Goal: Find specific fact: Find contact information

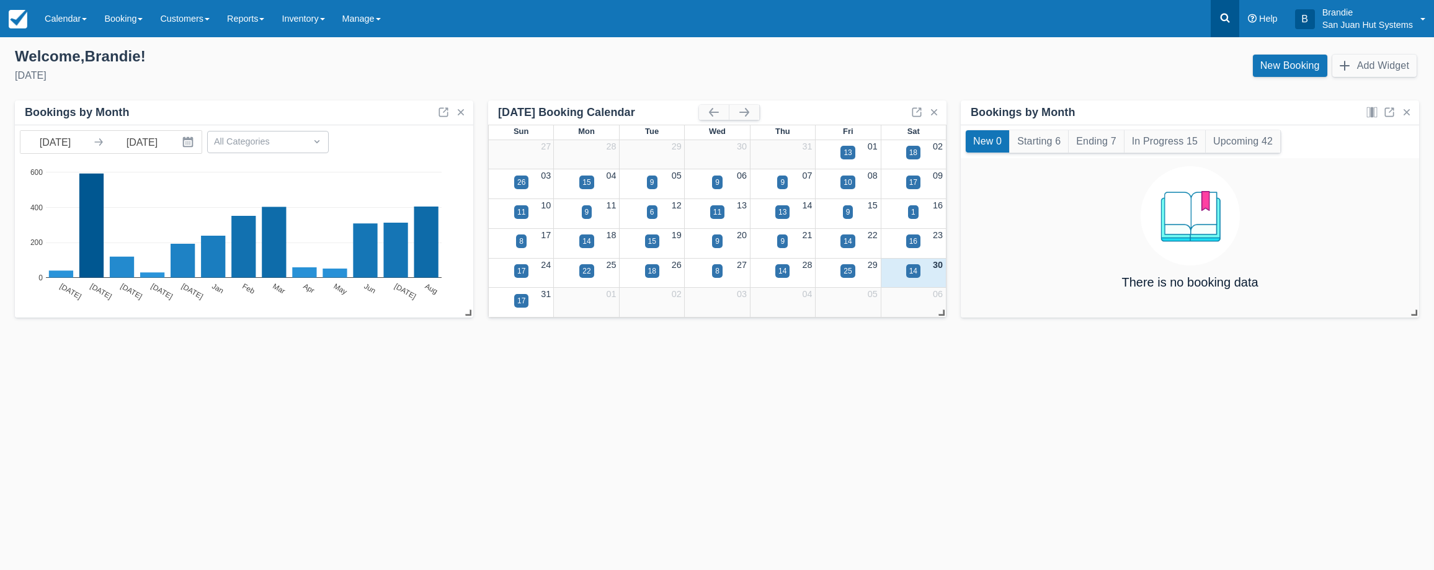
click at [1223, 27] on link at bounding box center [1225, 18] width 29 height 37
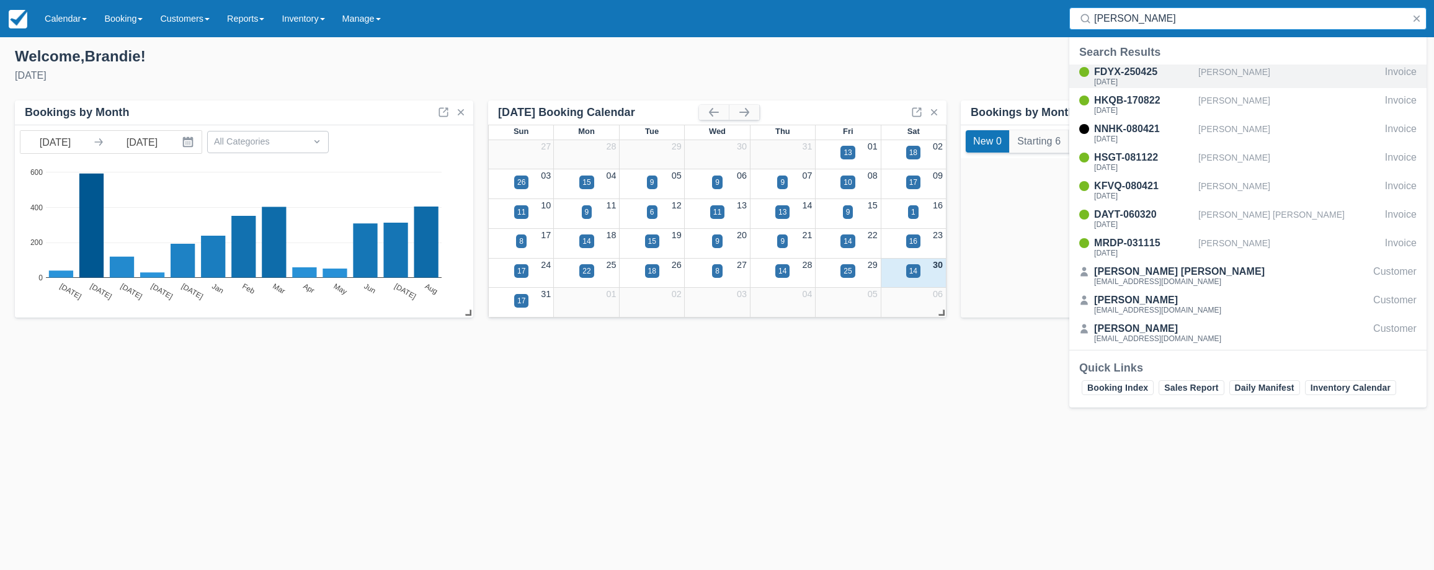
type input "Asher"
click at [1148, 79] on div "[DATE]" at bounding box center [1143, 81] width 99 height 7
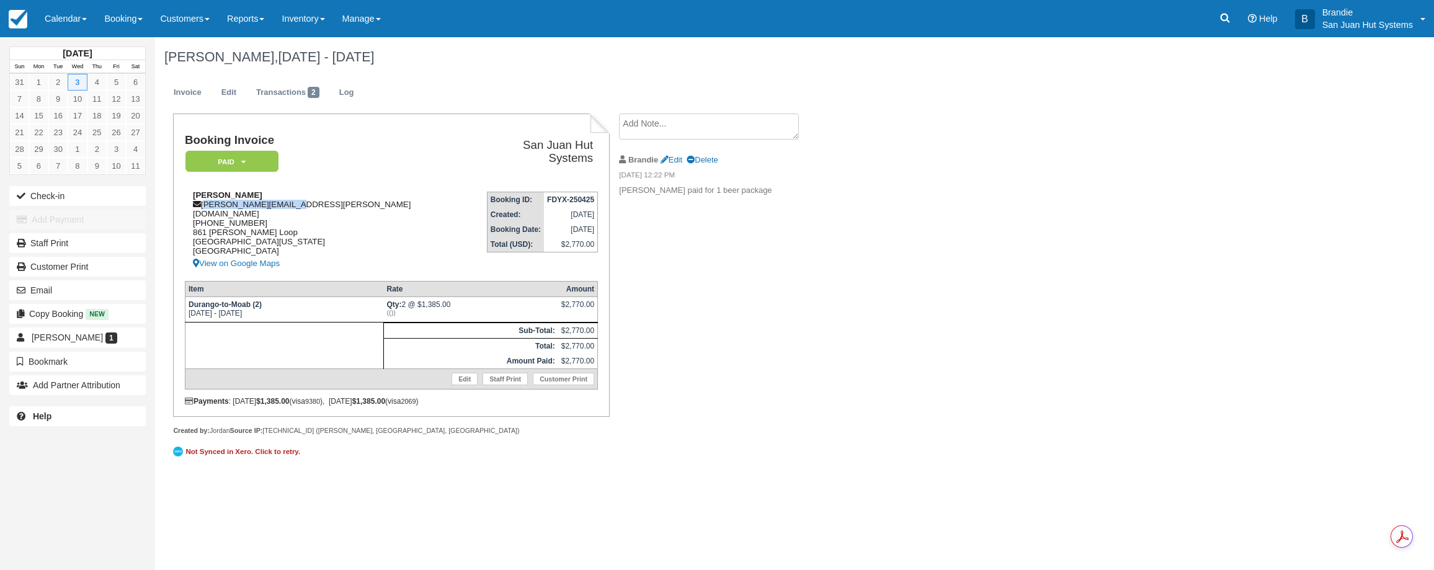
drag, startPoint x: 205, startPoint y: 204, endPoint x: 272, endPoint y: 202, distance: 67.7
click at [301, 197] on div "Nick Asher [EMAIL_ADDRESS][PERSON_NAME][DOMAIN_NAME] [PHONE_NUMBER] [STREET_ADD…" at bounding box center [328, 230] width 287 height 81
copy div "[PERSON_NAME][EMAIL_ADDRESS][PERSON_NAME][DOMAIN_NAME]"
click at [1219, 19] on icon at bounding box center [1225, 18] width 12 height 12
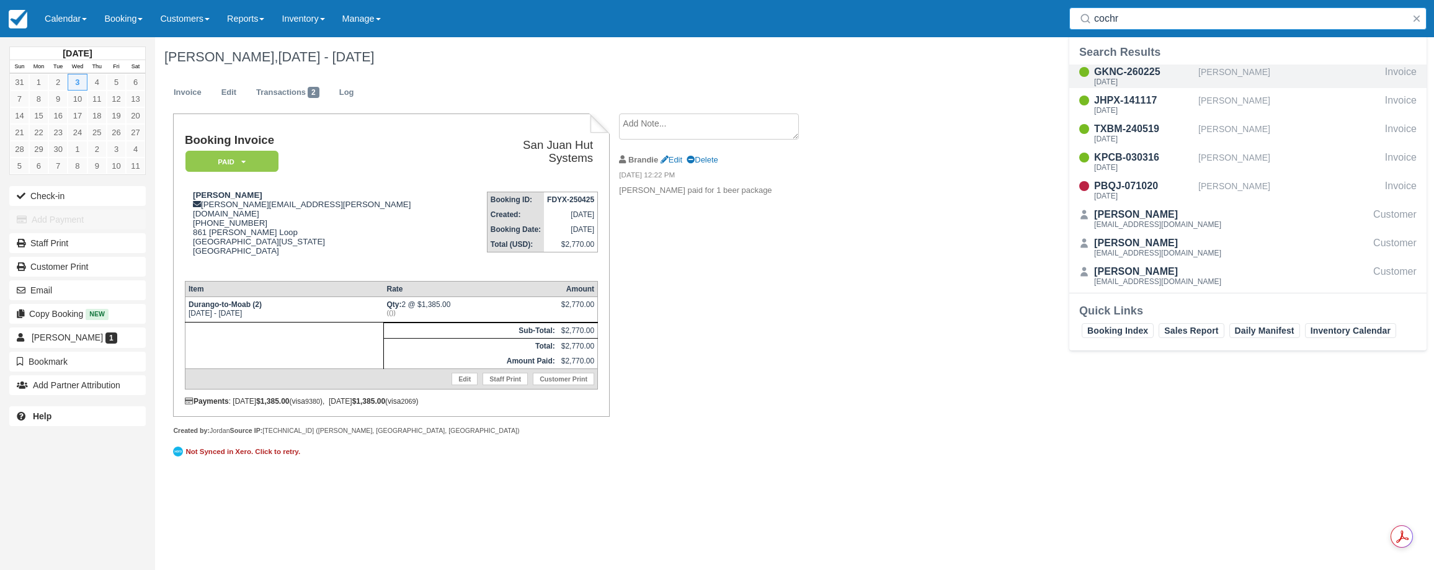
type input "cochr"
click at [1113, 75] on div "GKNC-260225" at bounding box center [1143, 72] width 99 height 15
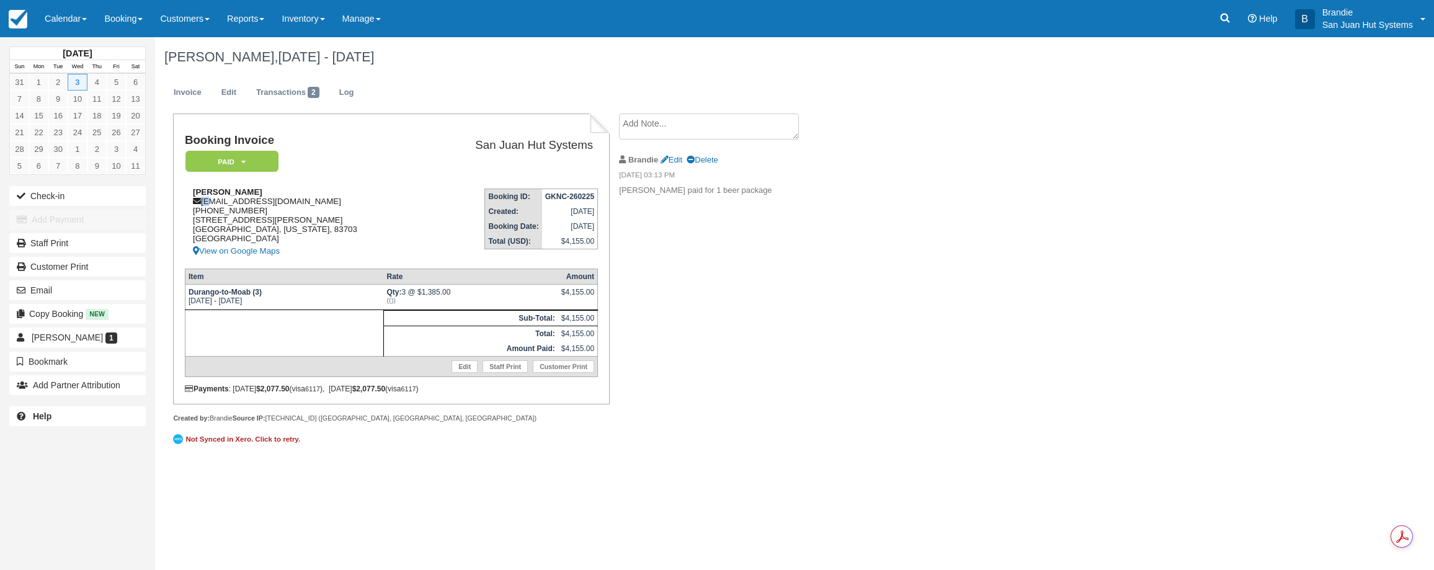
drag, startPoint x: 202, startPoint y: 199, endPoint x: 208, endPoint y: 201, distance: 7.1
click at [208, 201] on div "David Cochrane d.j.cochrane87@gmail.com 1 (205) 393-5732 4819 N. Shirley Ave Bo…" at bounding box center [304, 222] width 238 height 71
click at [207, 202] on div "David Cochrane d.j.cochrane87@gmail.com 1 (205) 393-5732 4819 N. Shirley Ave Bo…" at bounding box center [304, 222] width 238 height 71
drag, startPoint x: 204, startPoint y: 202, endPoint x: 310, endPoint y: 200, distance: 105.5
click at [310, 200] on div "David Cochrane d.j.cochrane87@gmail.com 1 (205) 393-5732 4819 N. Shirley Ave Bo…" at bounding box center [304, 222] width 238 height 71
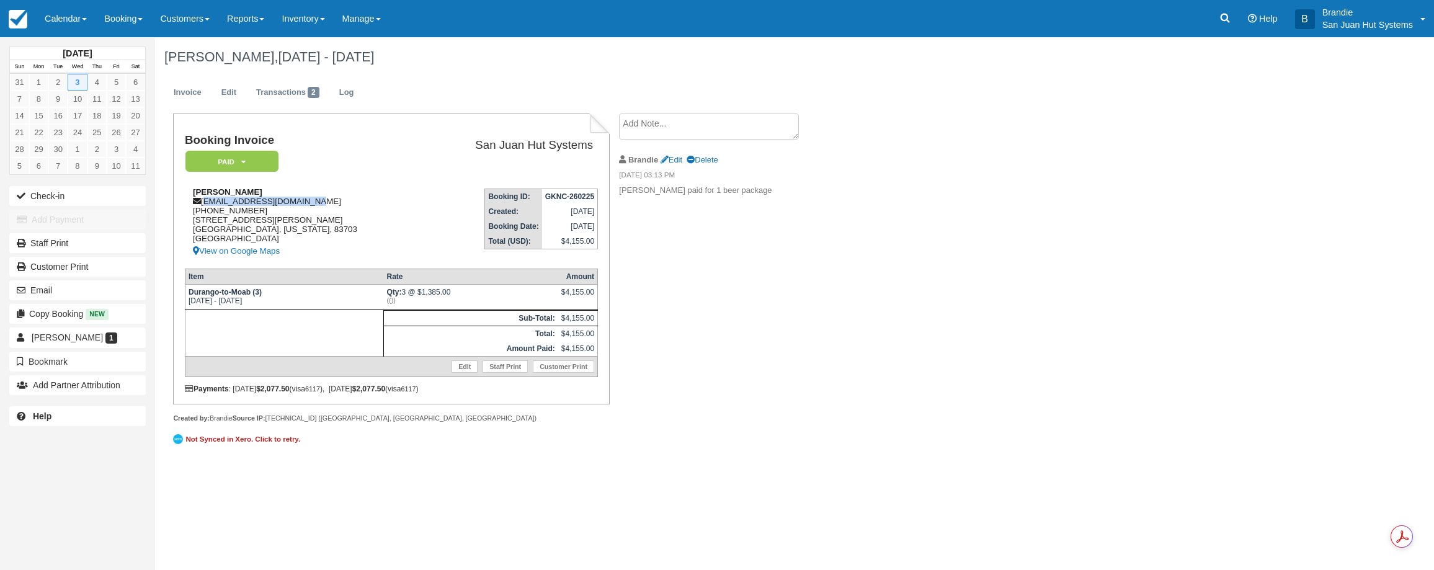
copy div "[EMAIL_ADDRESS][DOMAIN_NAME]"
click at [1228, 18] on icon at bounding box center [1225, 18] width 12 height 12
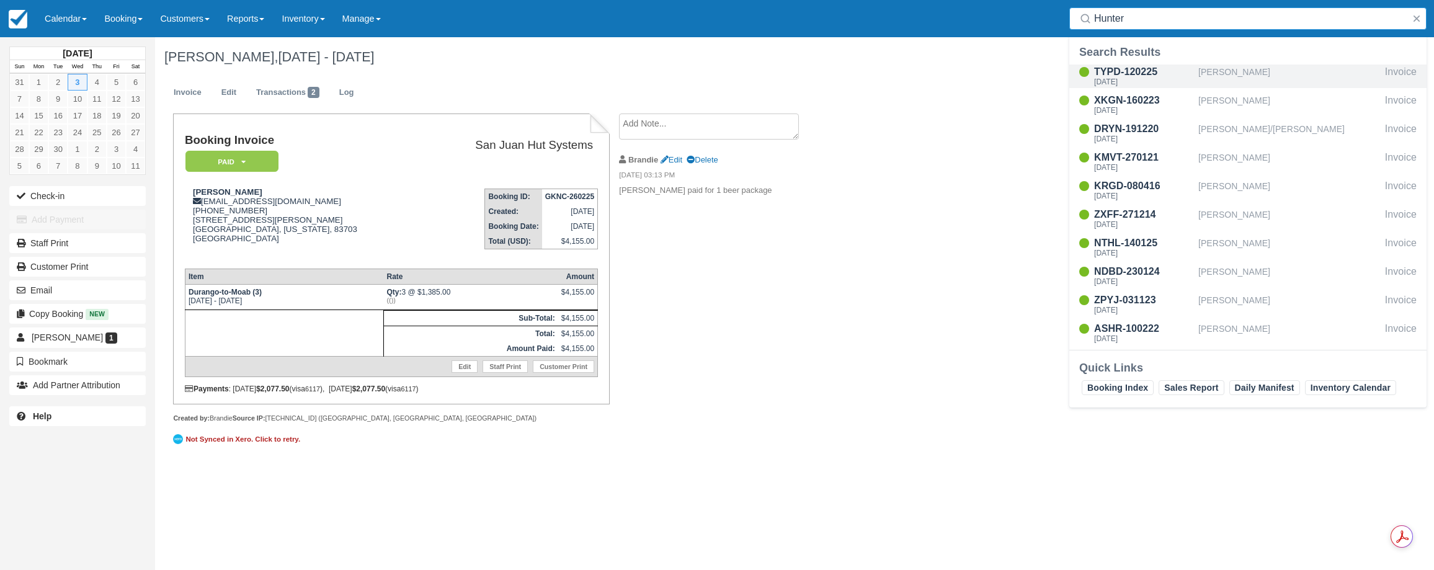
type input "Hunter"
click at [1129, 78] on div "TYPD-120225 Wed Sep 3 2025" at bounding box center [1143, 77] width 99 height 24
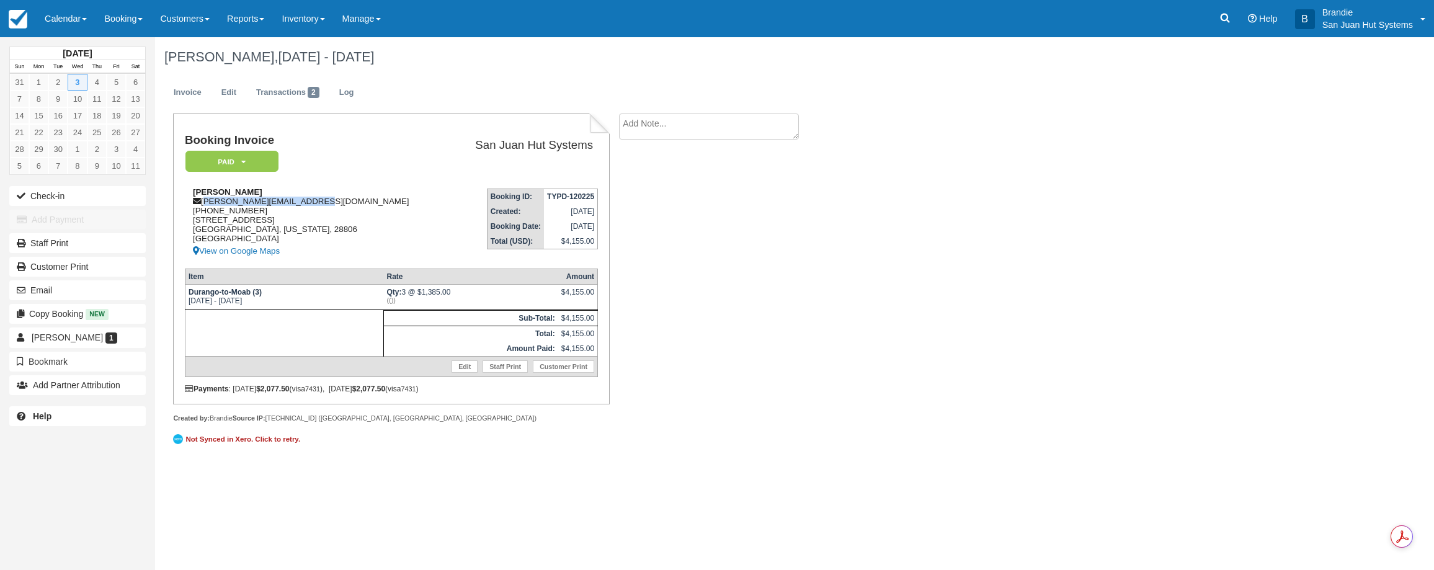
drag, startPoint x: 203, startPoint y: 205, endPoint x: 314, endPoint y: 202, distance: 111.7
click at [314, 202] on div "James Hunter patrick.hunter1@gmail.com 1 (252) 671-7514 210 Summerglen Dr Ashev…" at bounding box center [317, 222] width 264 height 71
copy div "patrick.hunter1@gmail.com"
click at [1219, 17] on icon at bounding box center [1225, 18] width 12 height 12
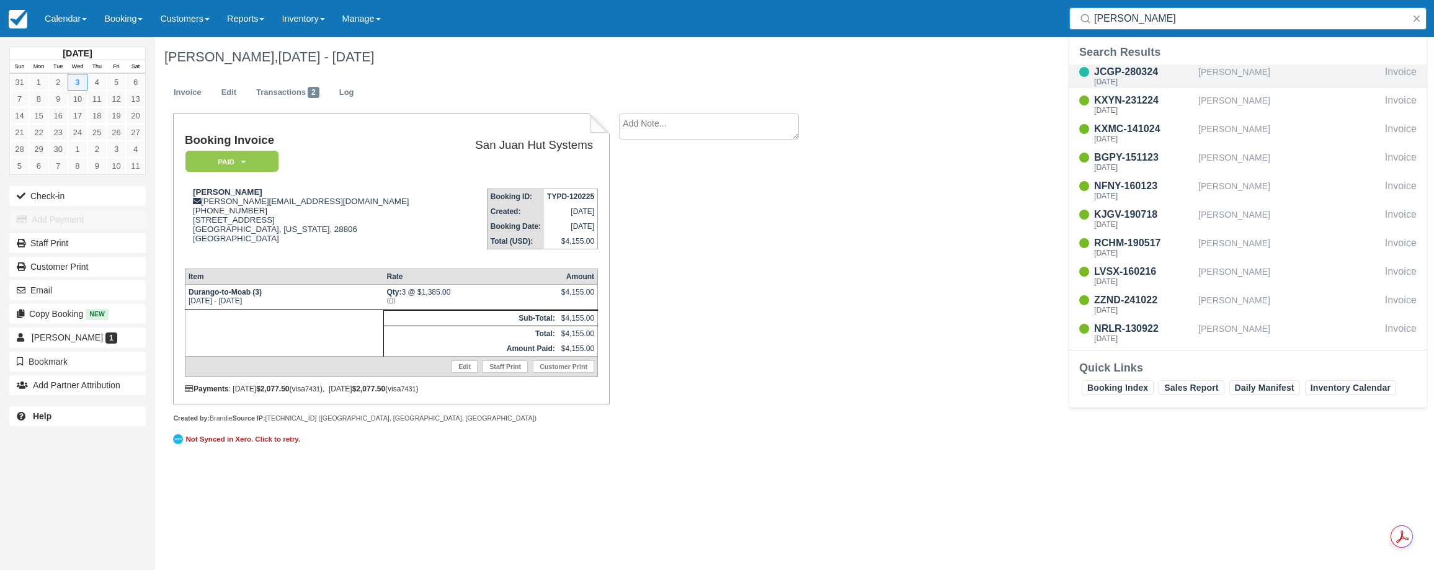
type input "Webb"
click at [1128, 81] on div "Thu Sep 4 2025" at bounding box center [1143, 81] width 99 height 7
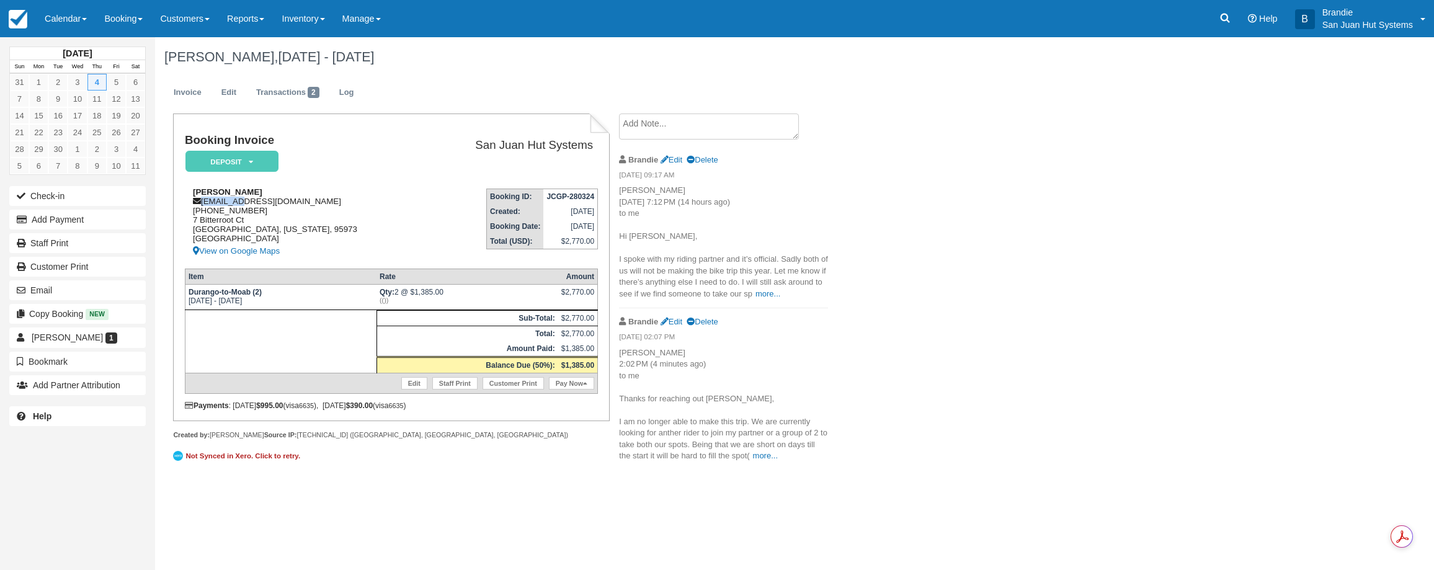
drag, startPoint x: 202, startPoint y: 198, endPoint x: 247, endPoint y: 206, distance: 45.4
click at [247, 206] on div "Mathew Webb webbm75@yahoo.com 1 (530) 624-5660 7 Bitterroot Ct Chico, Californi…" at bounding box center [304, 222] width 238 height 71
click at [298, 171] on td "Booking Invoice Deposit   Pending Reserved Paid Waiting Cancelled Shuttle" at bounding box center [304, 156] width 238 height 45
drag, startPoint x: 203, startPoint y: 203, endPoint x: 289, endPoint y: 205, distance: 85.6
click at [290, 204] on div "[PERSON_NAME] [EMAIL_ADDRESS][DOMAIN_NAME] [PHONE_NUMBER] [STREET_ADDRESS][US_S…" at bounding box center [304, 222] width 238 height 71
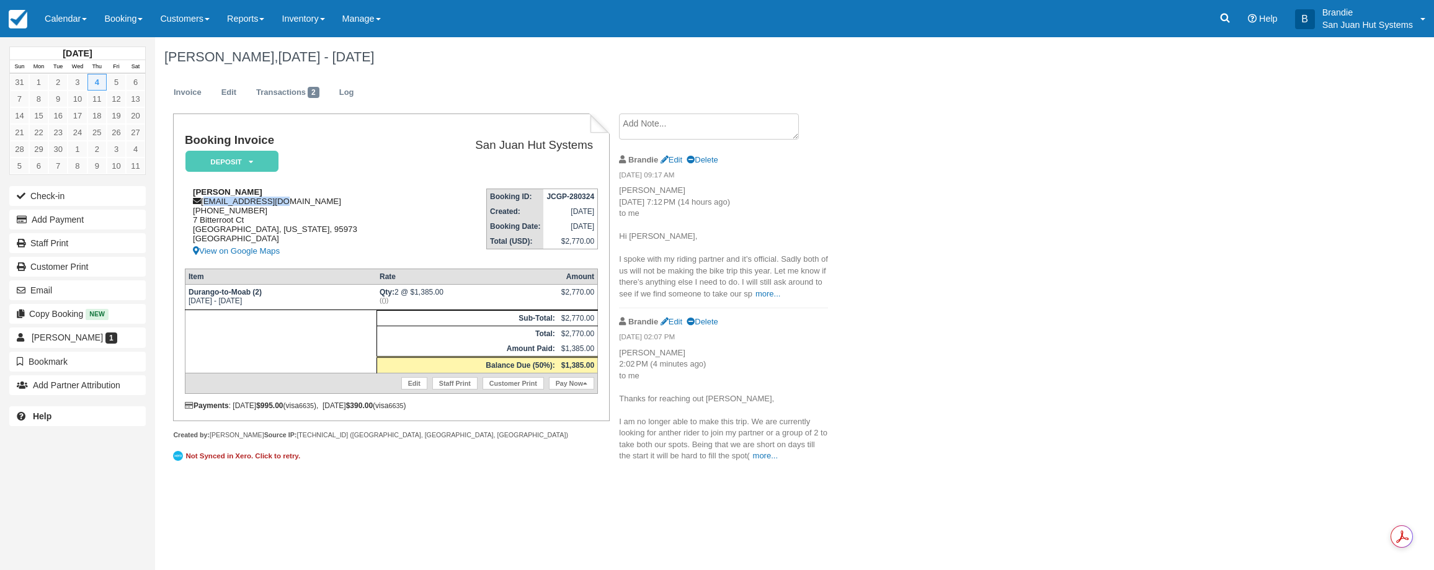
copy div "[EMAIL_ADDRESS][DOMAIN_NAME]"
click at [1231, 19] on link at bounding box center [1225, 18] width 29 height 37
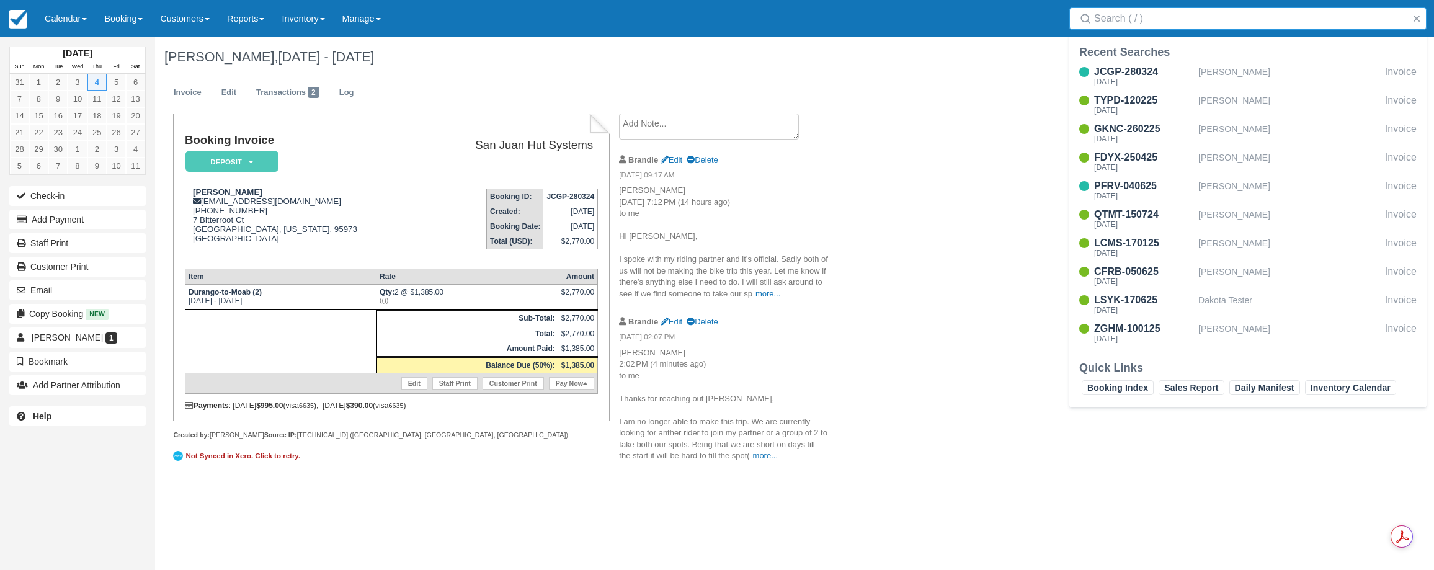
type input "q"
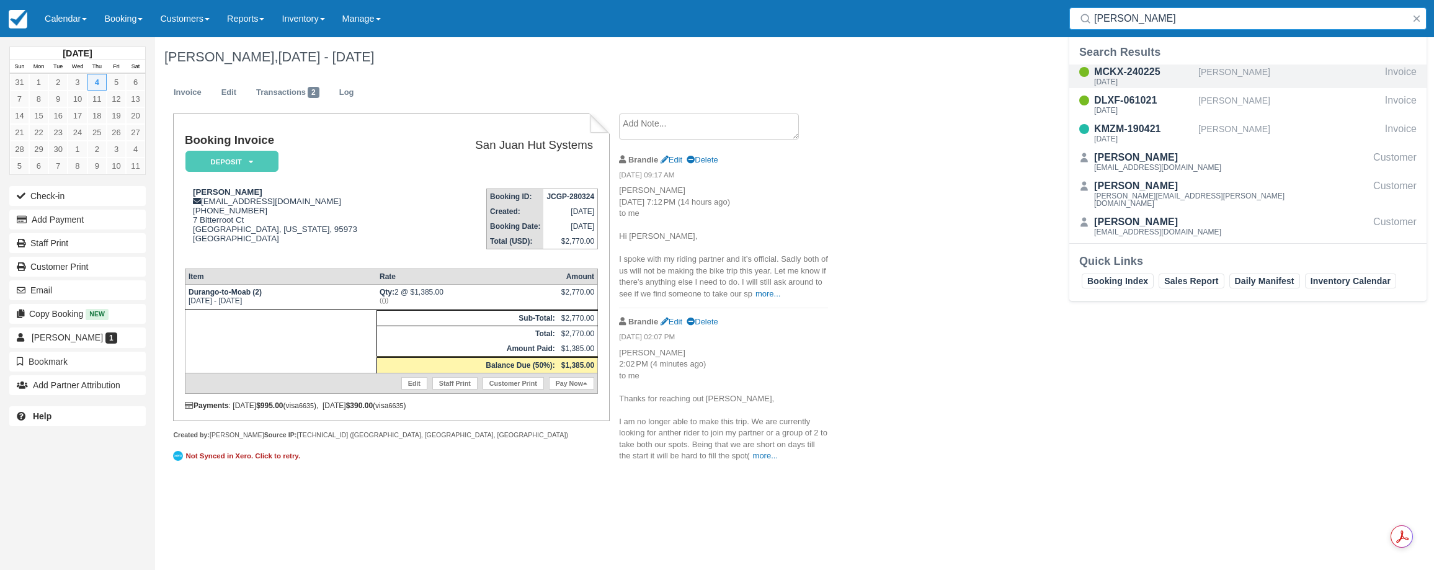
type input "Wadle"
click at [1116, 71] on div "MCKX-240225" at bounding box center [1143, 72] width 99 height 15
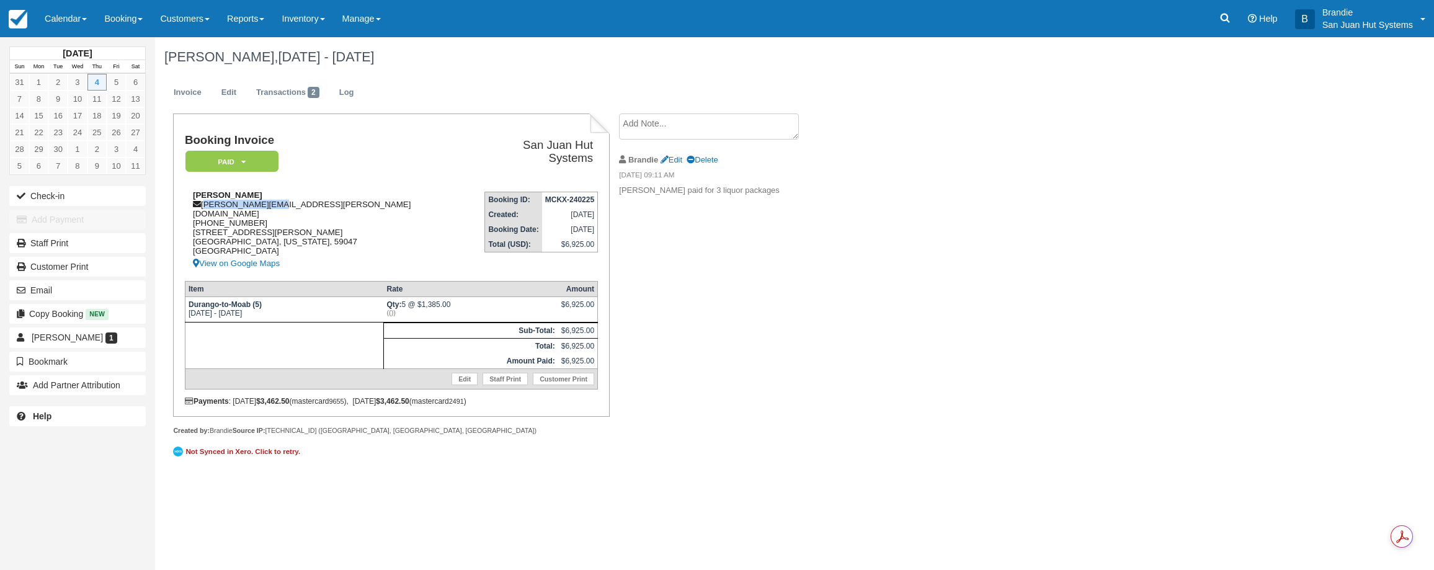
drag, startPoint x: 203, startPoint y: 203, endPoint x: 295, endPoint y: 195, distance: 92.2
click at [312, 202] on div "Doug Wadle doug.wadle@pm.me 1 (406) 223-6428 518 W Lewis St Livingston, Montana…" at bounding box center [328, 230] width 287 height 81
copy div "doug.wadle@pm.me"
click at [1229, 19] on icon at bounding box center [1225, 18] width 12 height 12
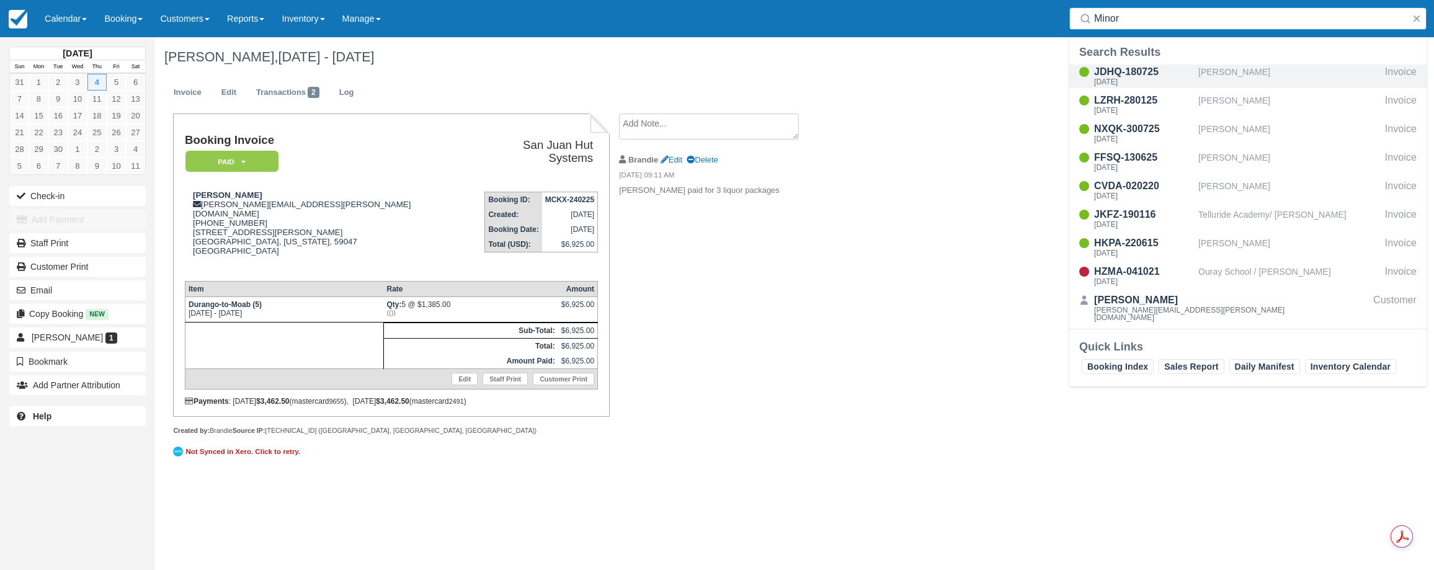
type input "Minor"
click at [1116, 68] on div "JDHQ-180725" at bounding box center [1143, 72] width 99 height 15
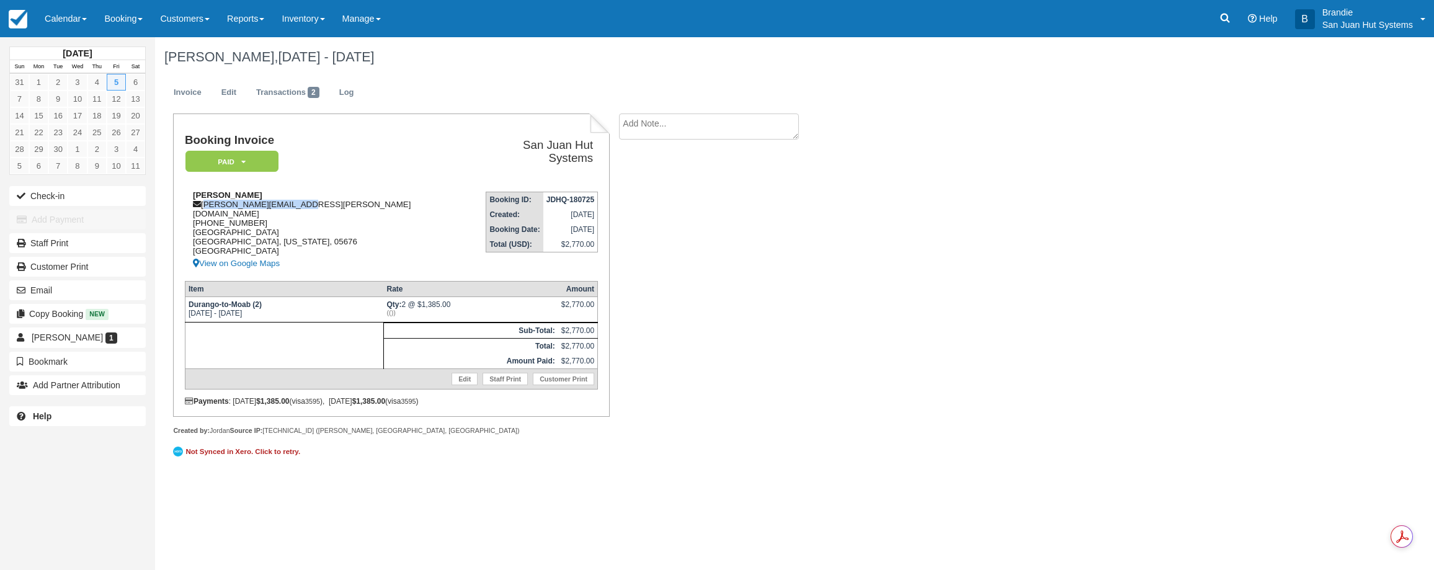
drag, startPoint x: 205, startPoint y: 203, endPoint x: 303, endPoint y: 205, distance: 98.6
click at [310, 205] on div "Anne Minor anne.d.minor@gmail.com 1 (802) 324-5806 1102 Scrabble Hill Duxbury, …" at bounding box center [328, 230] width 287 height 81
copy div "anne.d.minor@gmail.com"
click at [1228, 20] on icon at bounding box center [1225, 18] width 12 height 12
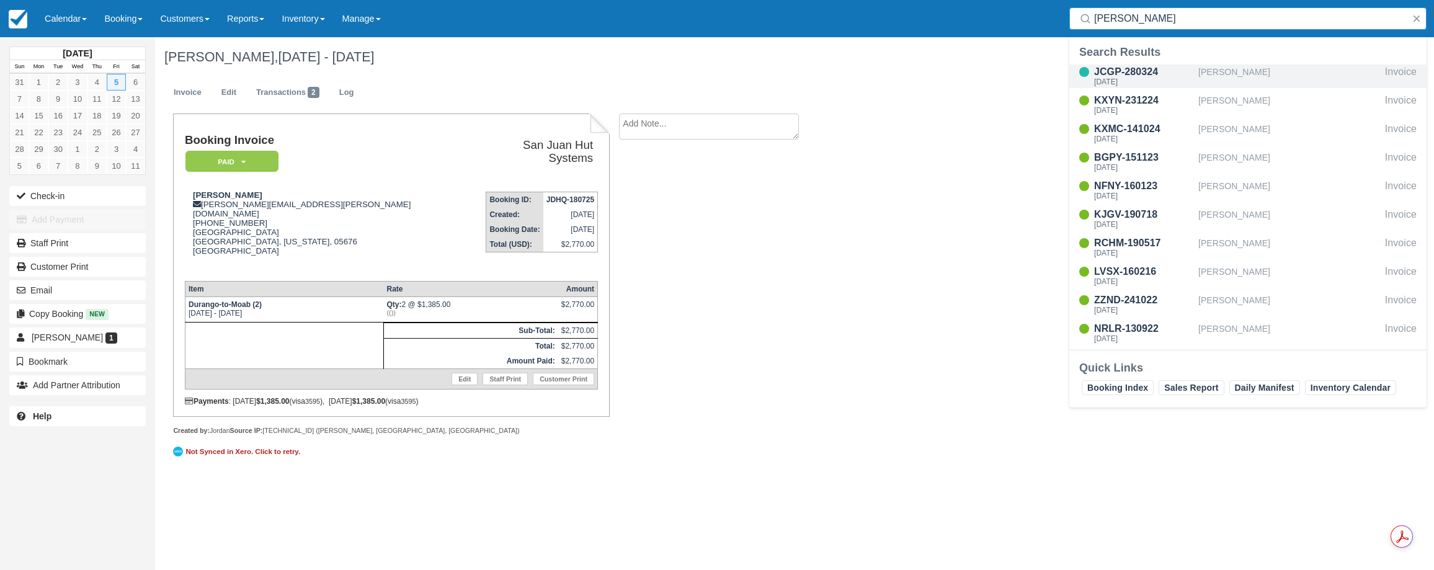
type input "Webb"
click at [1149, 76] on div "JCGP-280324" at bounding box center [1143, 72] width 99 height 15
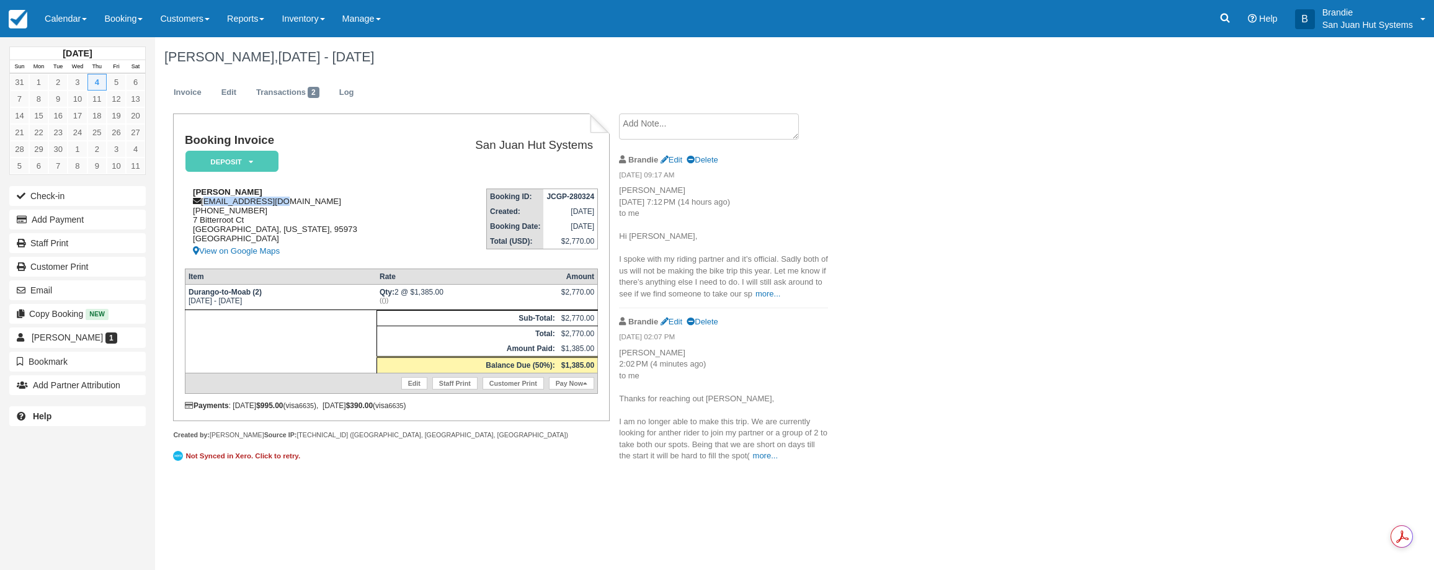
drag, startPoint x: 205, startPoint y: 203, endPoint x: 303, endPoint y: 203, distance: 98.0
click at [304, 202] on div "[PERSON_NAME] [EMAIL_ADDRESS][DOMAIN_NAME] [PHONE_NUMBER] [STREET_ADDRESS][US_S…" at bounding box center [304, 222] width 238 height 71
copy div "[EMAIL_ADDRESS][DOMAIN_NAME]"
click at [1227, 19] on icon at bounding box center [1225, 18] width 9 height 9
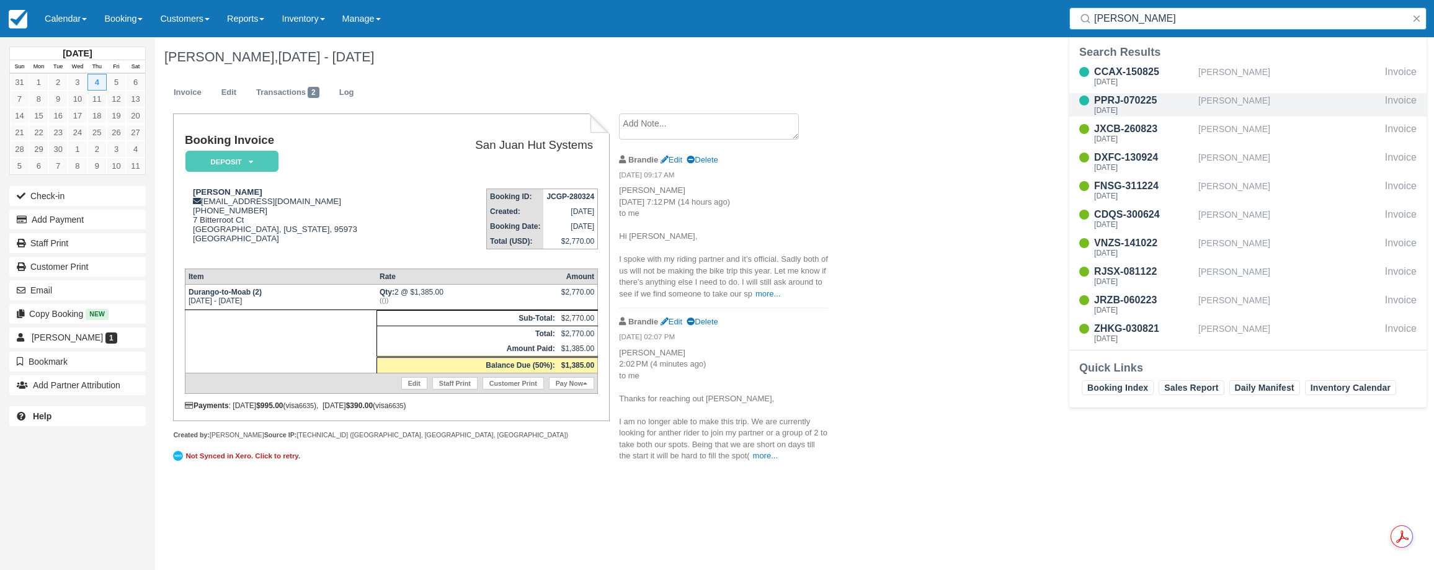
type input "Johnson"
click at [1146, 110] on div "Fri Sep 5 2025" at bounding box center [1143, 110] width 99 height 7
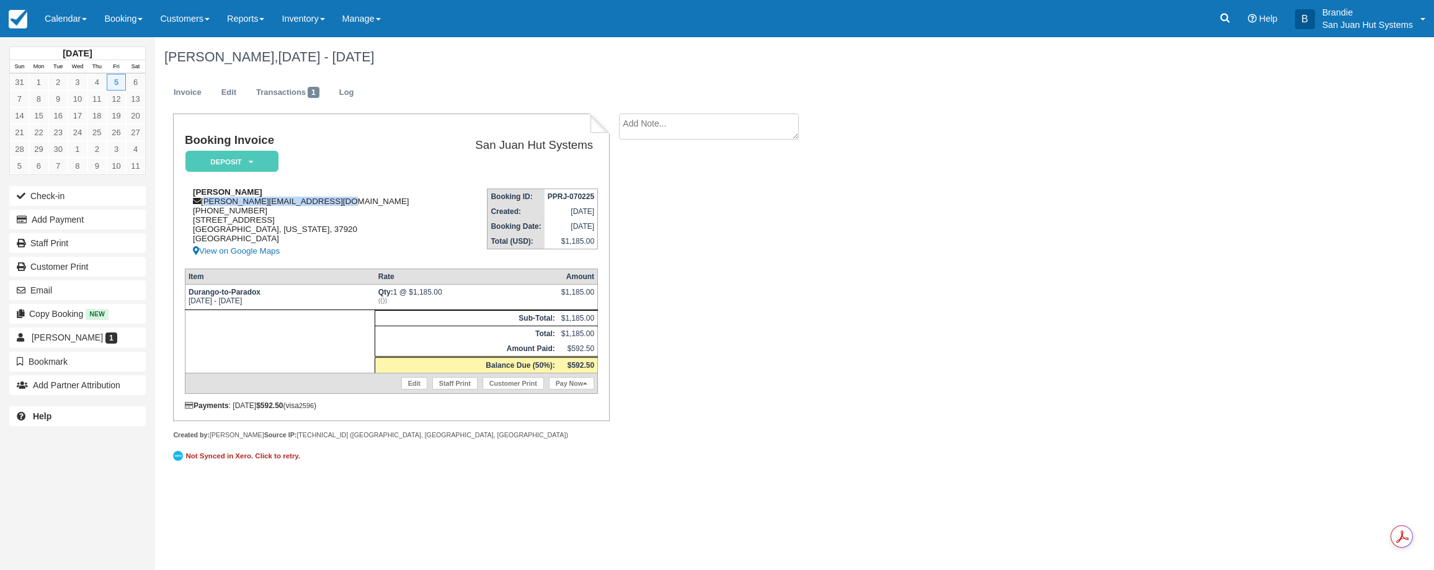
drag, startPoint x: 203, startPoint y: 204, endPoint x: 354, endPoint y: 200, distance: 150.2
click at [354, 200] on div "Nathaniel Johnson johnson.nathaniel280@gmail.com 1 (865) 765-3101 4718 Seviervi…" at bounding box center [317, 222] width 264 height 71
copy div "johnson.nathaniel280@gmail.com"
click at [1228, 22] on icon at bounding box center [1225, 18] width 9 height 9
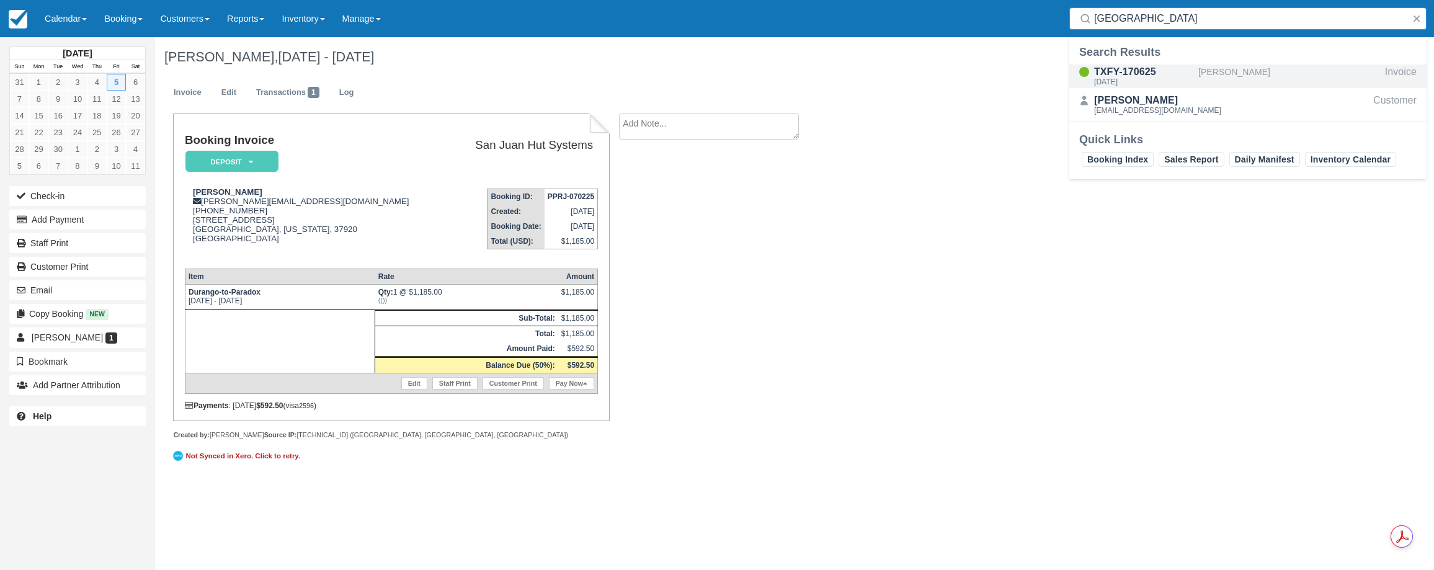
type input "Wittenburg"
click at [1125, 76] on div "TXFY-170625" at bounding box center [1143, 72] width 99 height 15
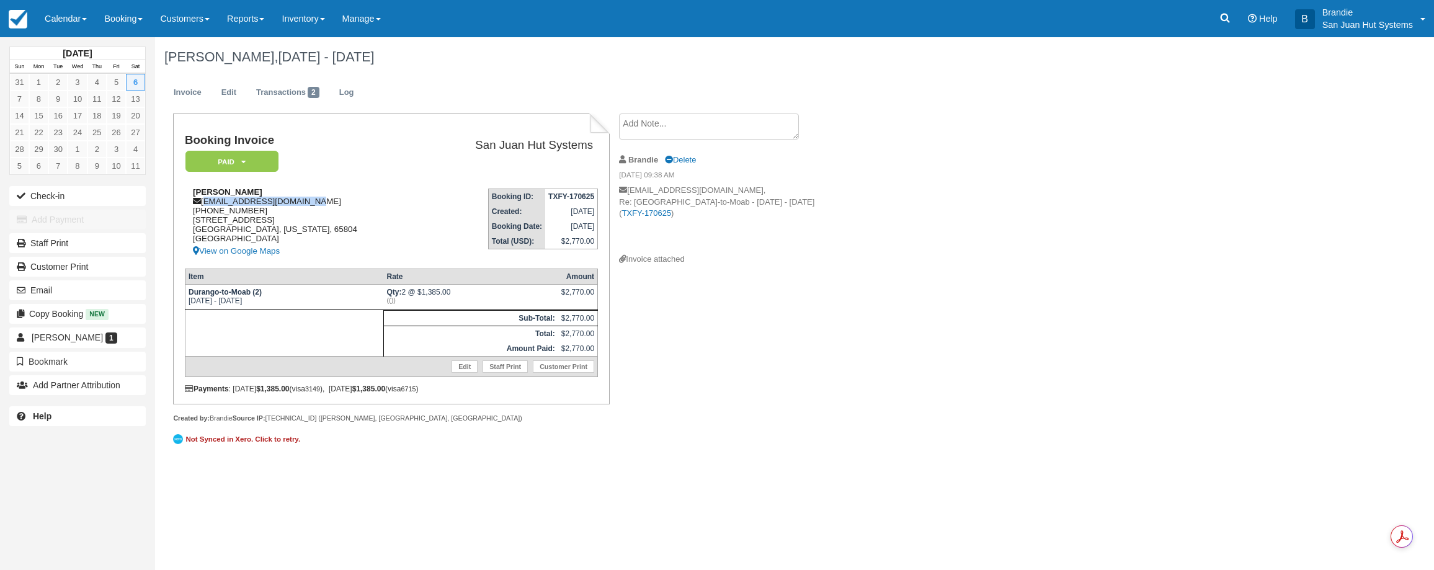
drag, startPoint x: 203, startPoint y: 203, endPoint x: 309, endPoint y: 205, distance: 106.1
click at [309, 205] on div "[PERSON_NAME] [EMAIL_ADDRESS][DOMAIN_NAME] [PHONE_NUMBER] [STREET_ADDRESS][US_S…" at bounding box center [304, 222] width 238 height 71
copy div "[EMAIL_ADDRESS][DOMAIN_NAME]"
click at [1343, 29] on p "San Juan Hut Systems" at bounding box center [1367, 25] width 91 height 12
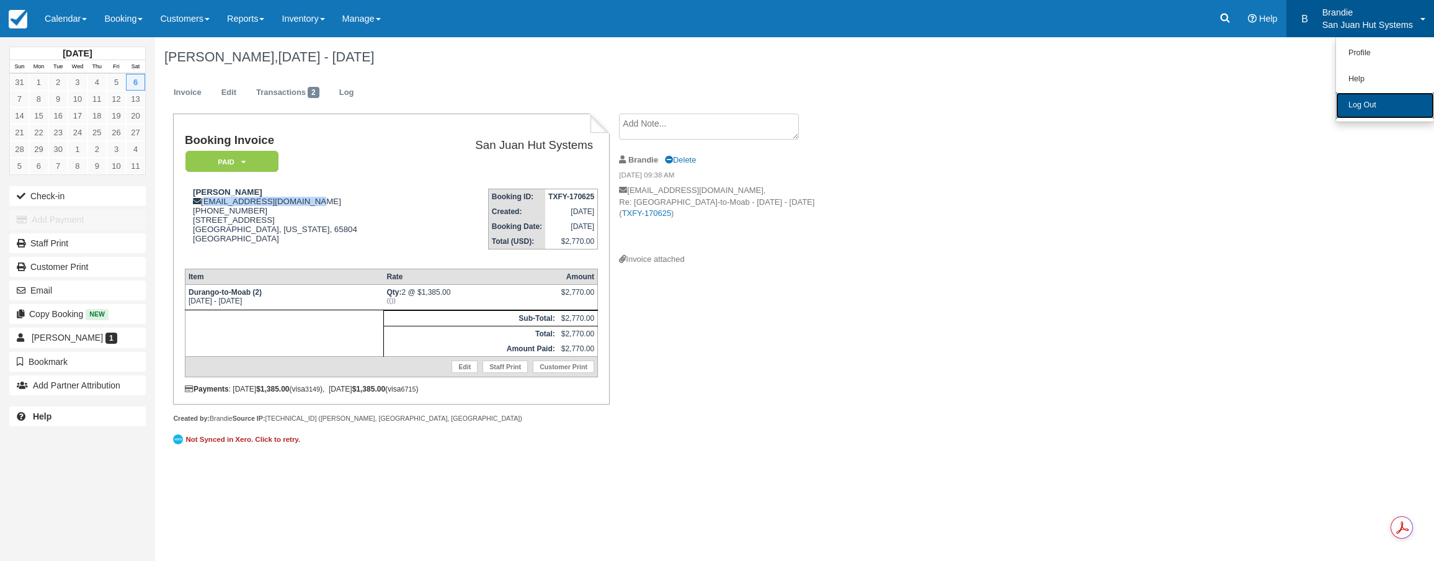
click at [1353, 100] on link "Log Out" at bounding box center [1385, 105] width 98 height 26
